Goal: Task Accomplishment & Management: Manage account settings

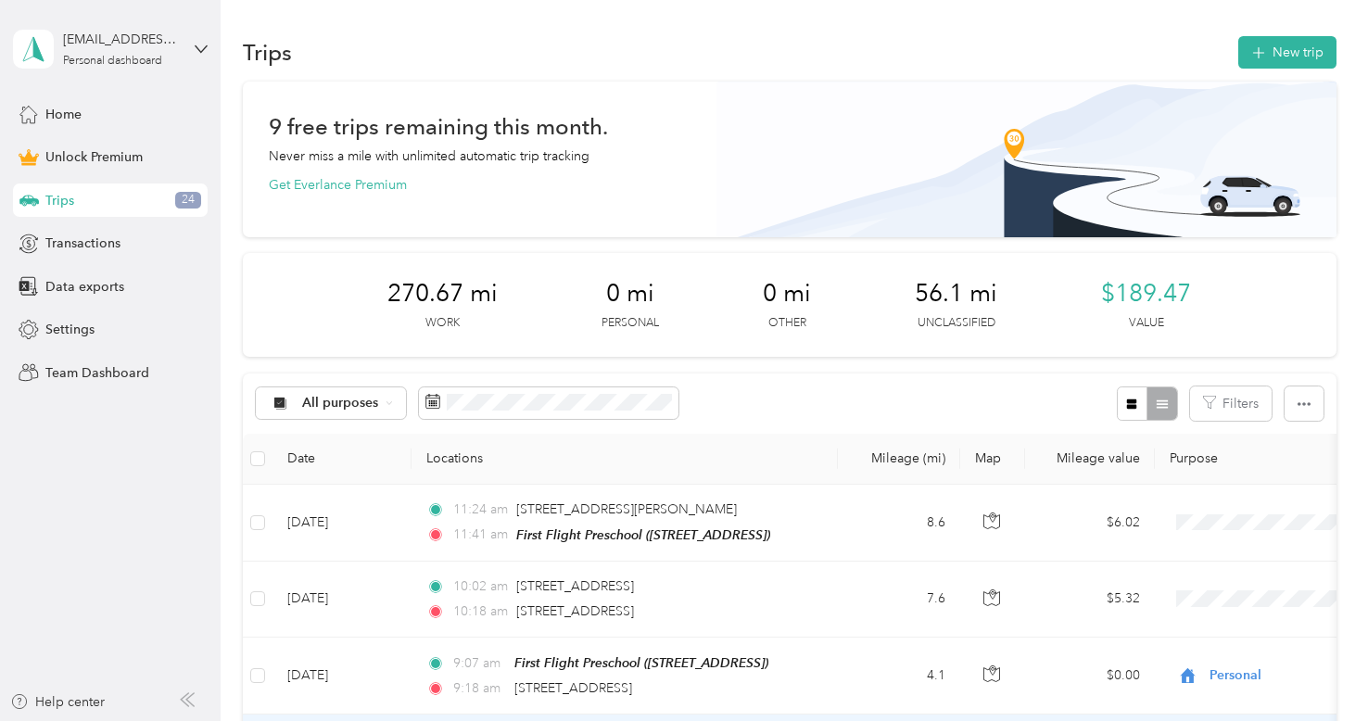
scroll to position [260, 0]
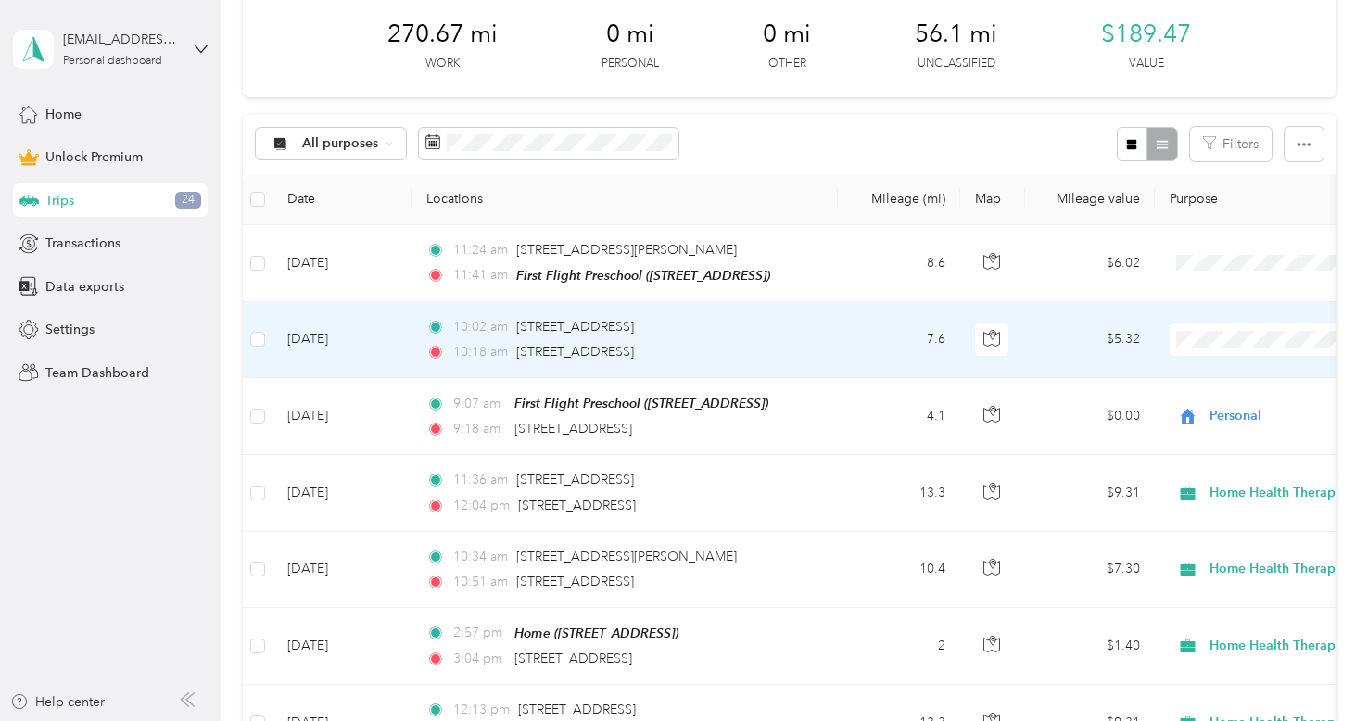
click at [338, 360] on td "[DATE]" at bounding box center [341, 340] width 139 height 76
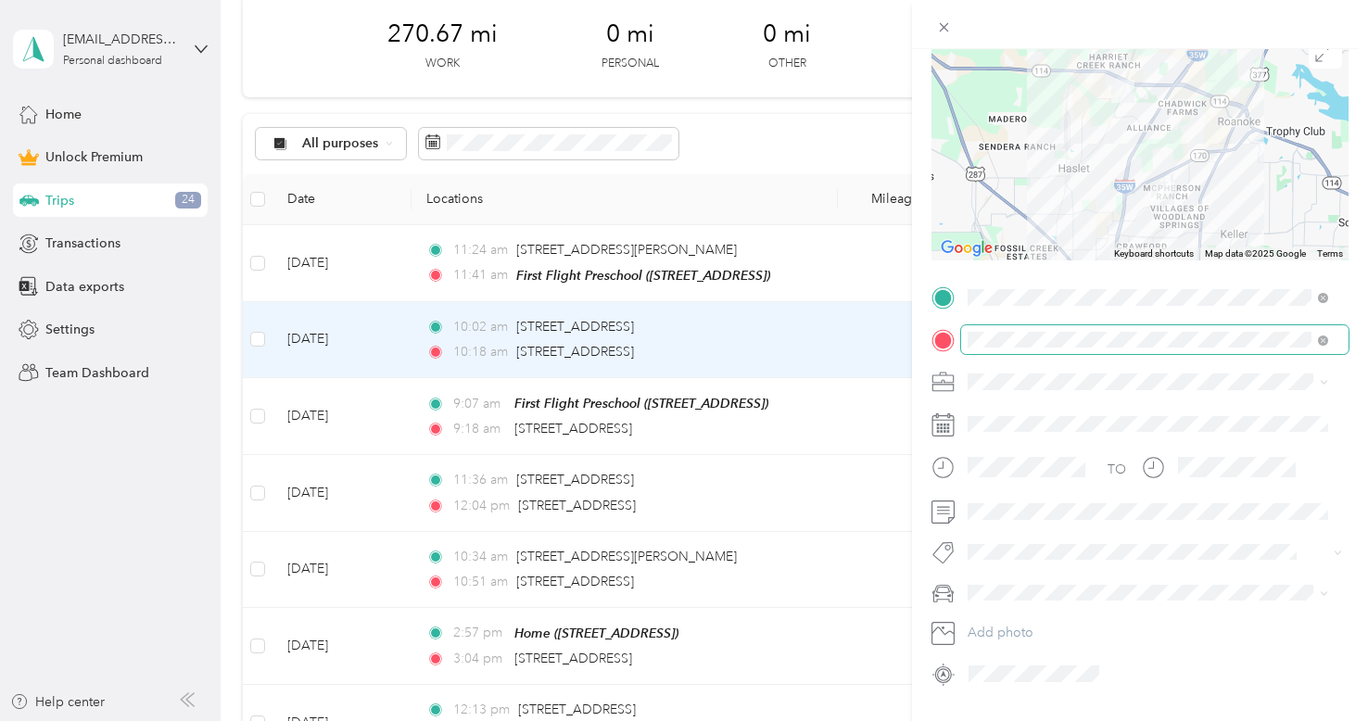
scroll to position [165, 0]
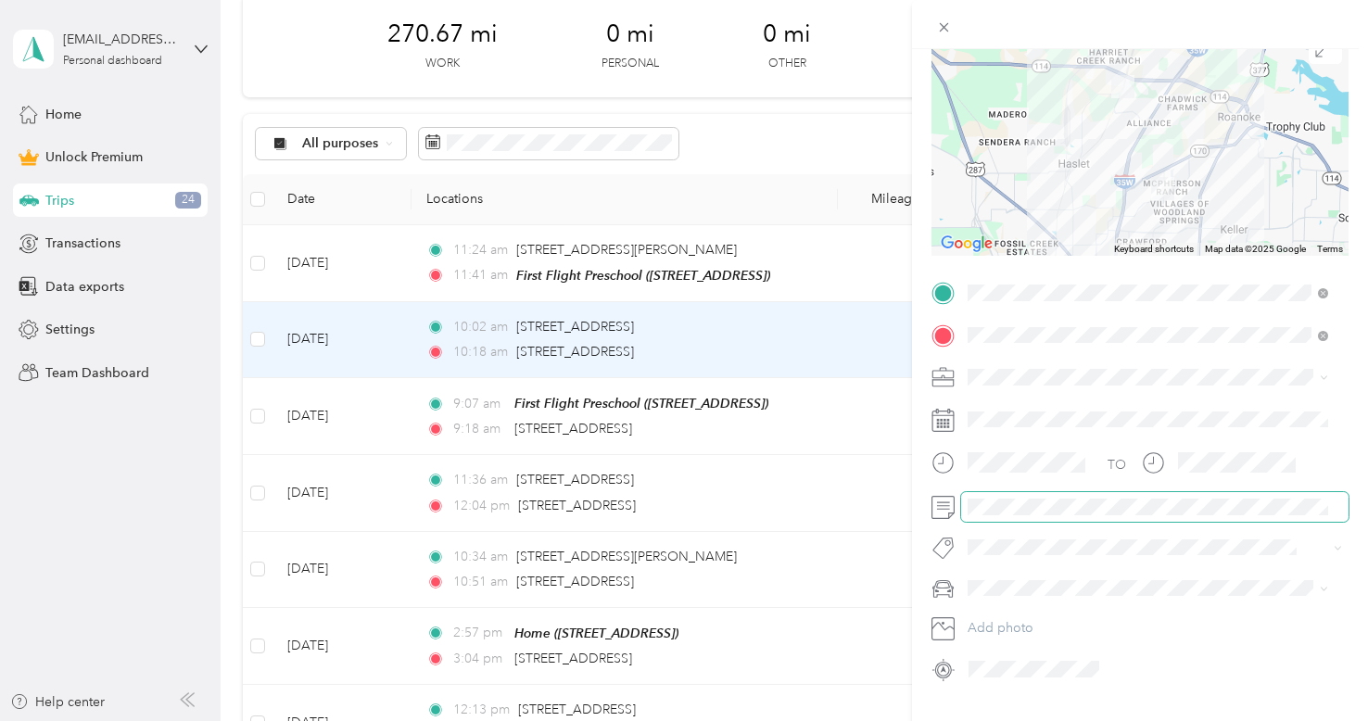
click at [1014, 495] on span at bounding box center [1154, 507] width 387 height 30
click at [1002, 604] on li "Nissan Rogue" at bounding box center [1148, 609] width 374 height 32
click at [1005, 473] on div "Home Health Therapy" at bounding box center [1148, 464] width 348 height 19
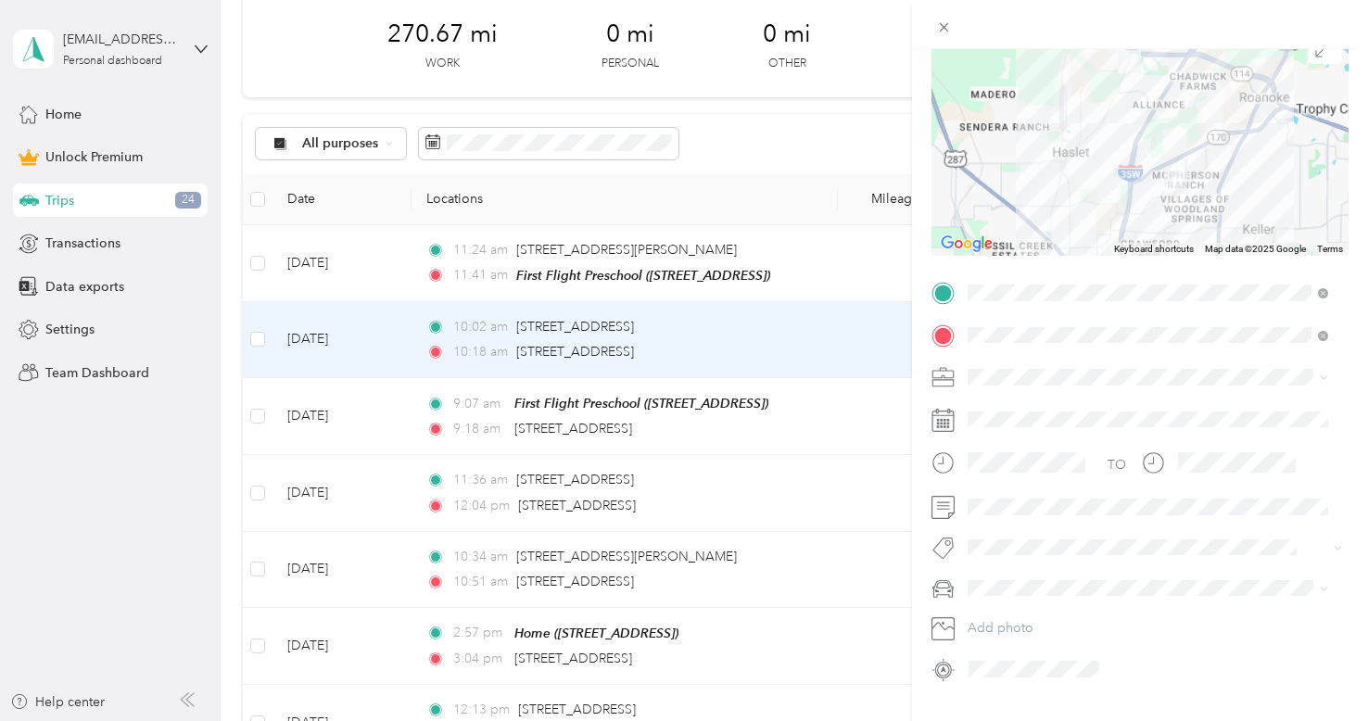
scroll to position [0, 0]
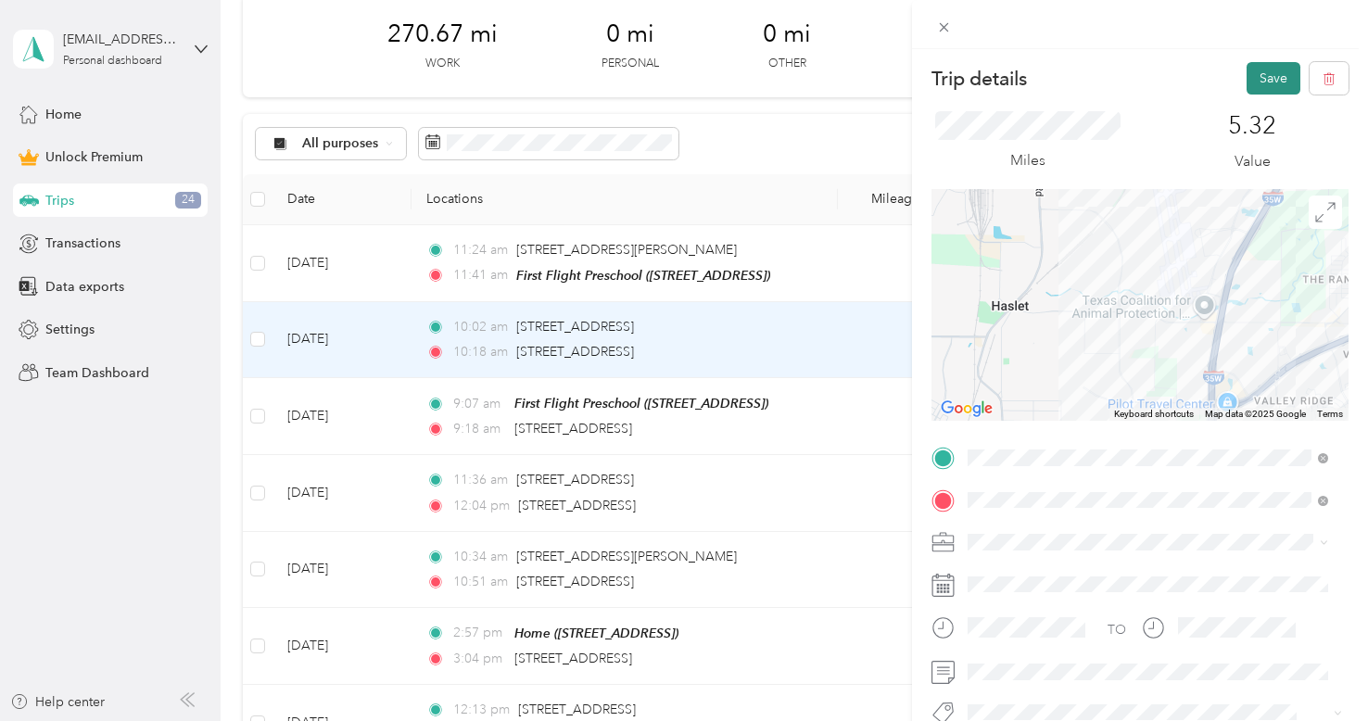
click at [1260, 81] on button "Save" at bounding box center [1274, 78] width 54 height 32
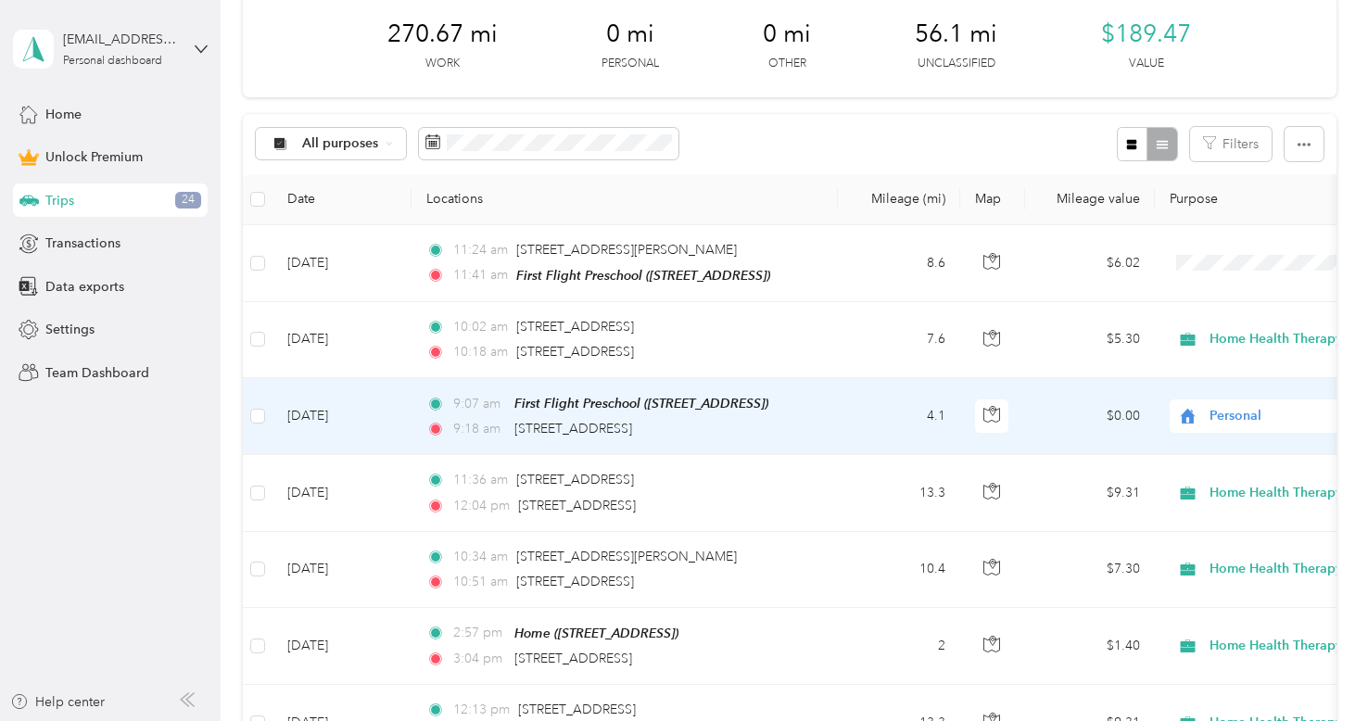
click at [834, 413] on td "9:07 am First Flight Preschool ([STREET_ADDRESS]) 9:18 am [STREET_ADDRESS]" at bounding box center [625, 416] width 426 height 77
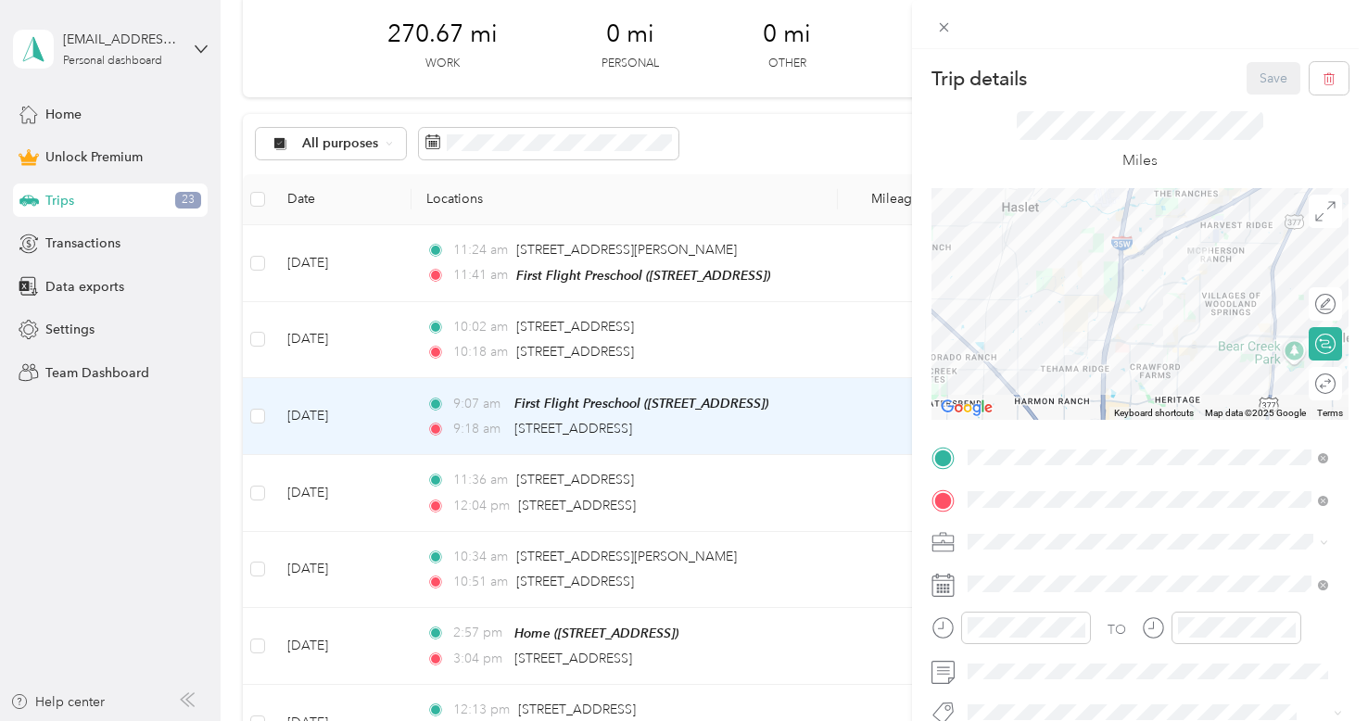
click at [1055, 358] on ol "Work Personal Home Health Therapy Other Charity Medical Moving Commute" at bounding box center [1148, 392] width 374 height 260
click at [992, 552] on span at bounding box center [1154, 542] width 387 height 30
click at [1068, 343] on span "Home Health Therapy" at bounding box center [1038, 342] width 129 height 16
click at [1255, 84] on button "Save" at bounding box center [1274, 78] width 54 height 32
